Goal: Find specific page/section: Find specific page/section

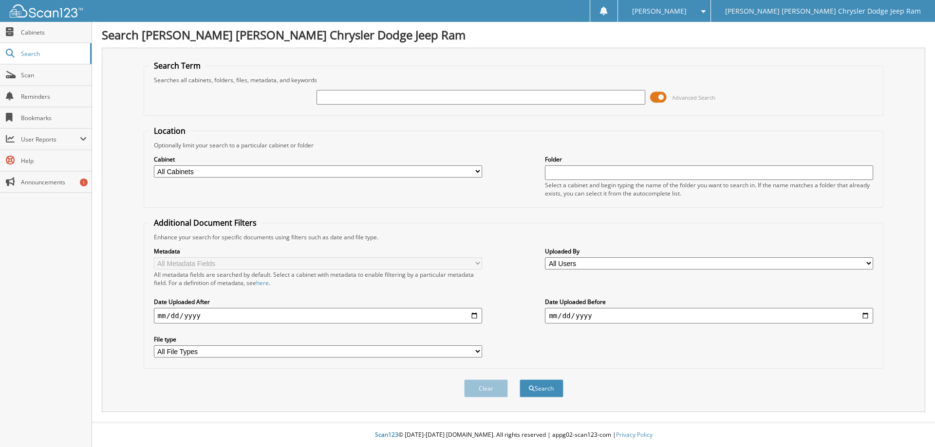
click at [452, 96] on input "text" at bounding box center [480, 97] width 328 height 15
type input "6006641"
click at [519, 380] on button "Search" at bounding box center [541, 389] width 44 height 18
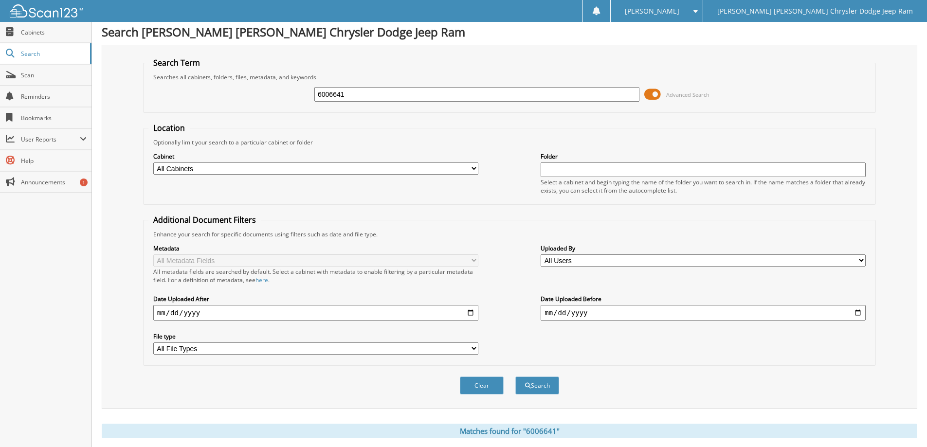
scroll to position [202, 0]
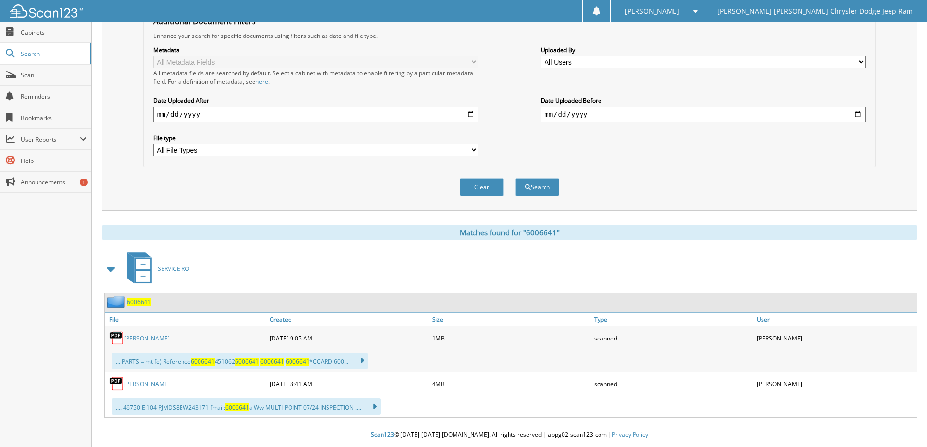
click at [168, 380] on link "[PERSON_NAME]" at bounding box center [147, 384] width 46 height 8
click at [170, 338] on link "[PERSON_NAME]" at bounding box center [147, 338] width 46 height 8
